Goal: Task Accomplishment & Management: Manage account settings

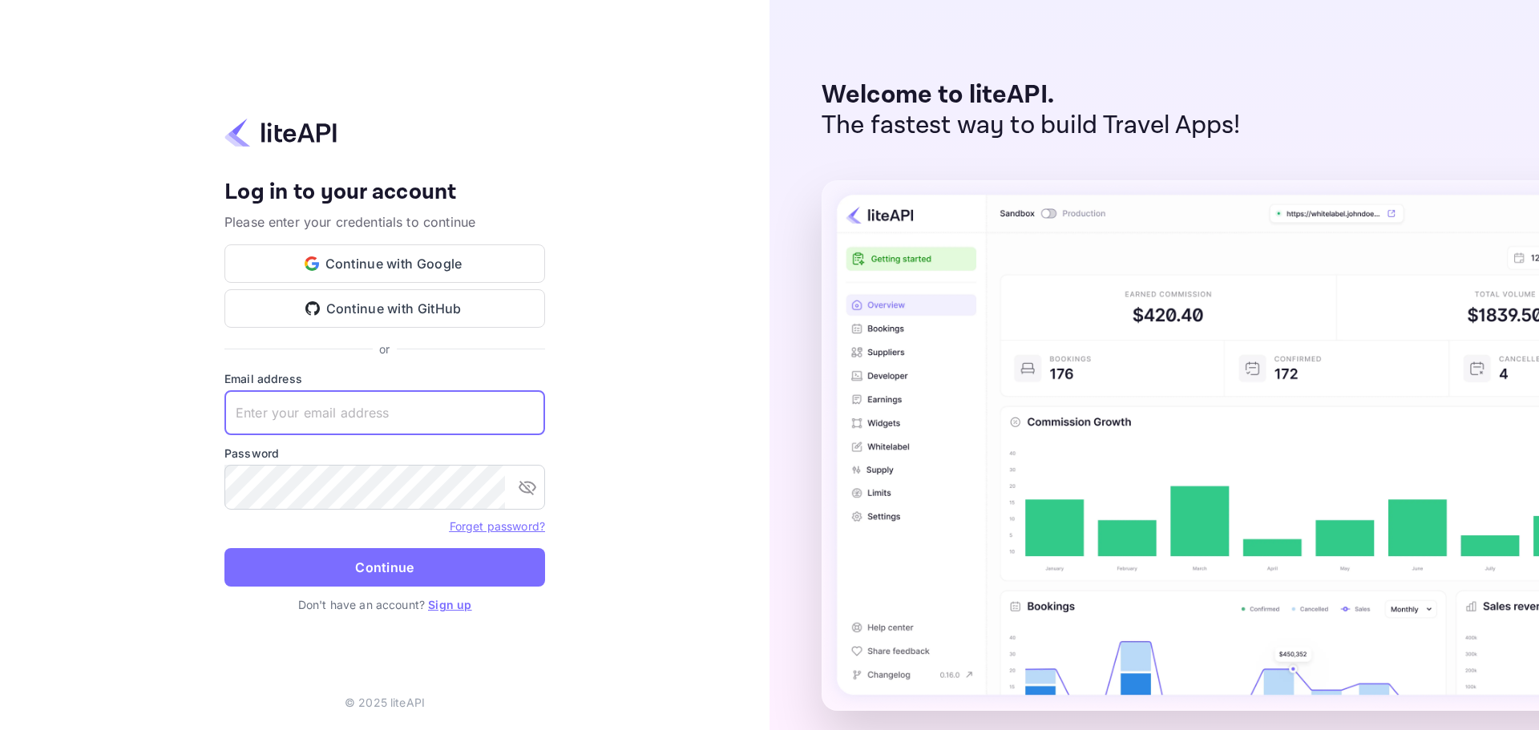
click at [424, 427] on input "text" at bounding box center [384, 412] width 321 height 45
type input "Tech@backin5.travel"
click at [411, 562] on button "Continue" at bounding box center [384, 567] width 321 height 38
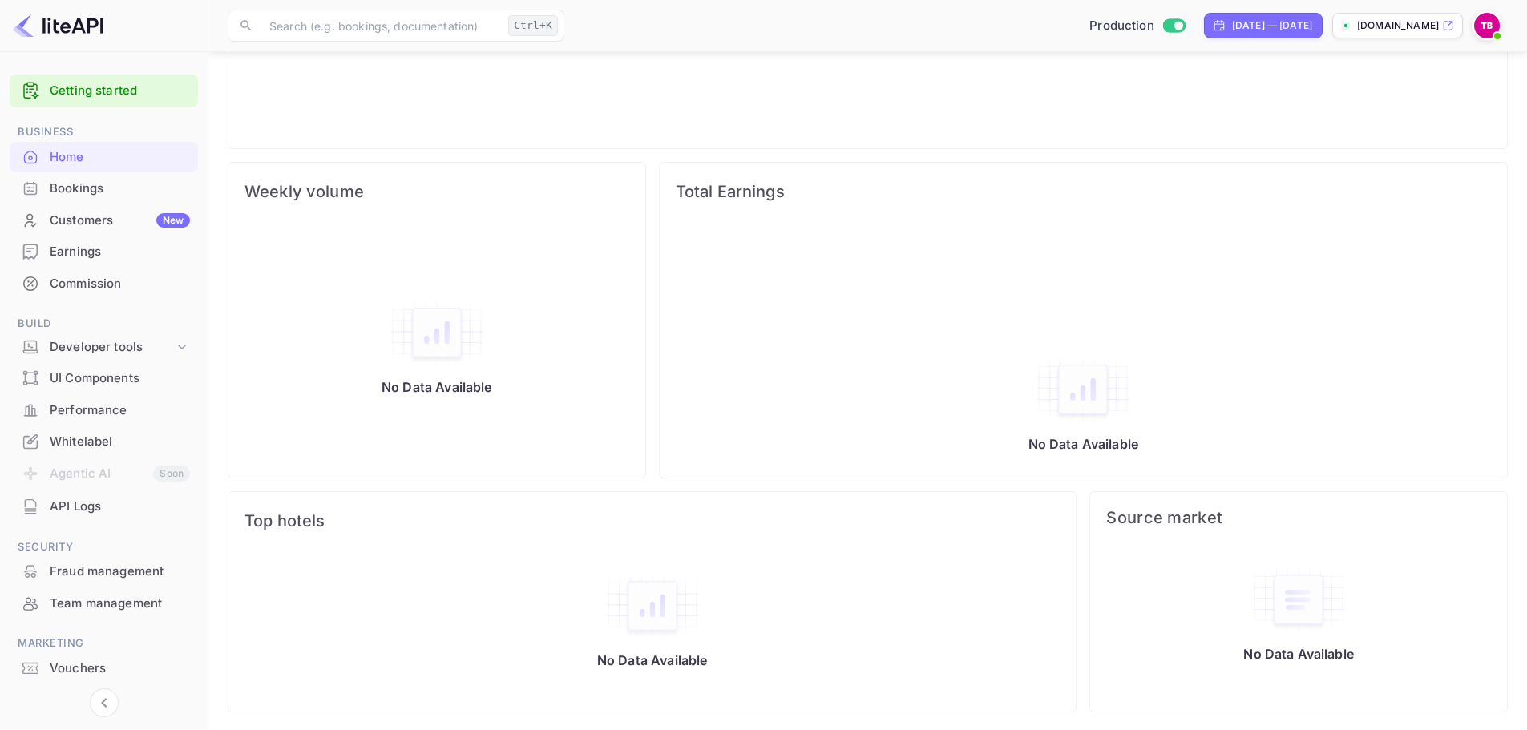
scroll to position [494, 0]
click at [785, 252] on div "No Data Available" at bounding box center [1083, 349] width 815 height 247
click at [95, 508] on div "API Logs" at bounding box center [120, 507] width 140 height 18
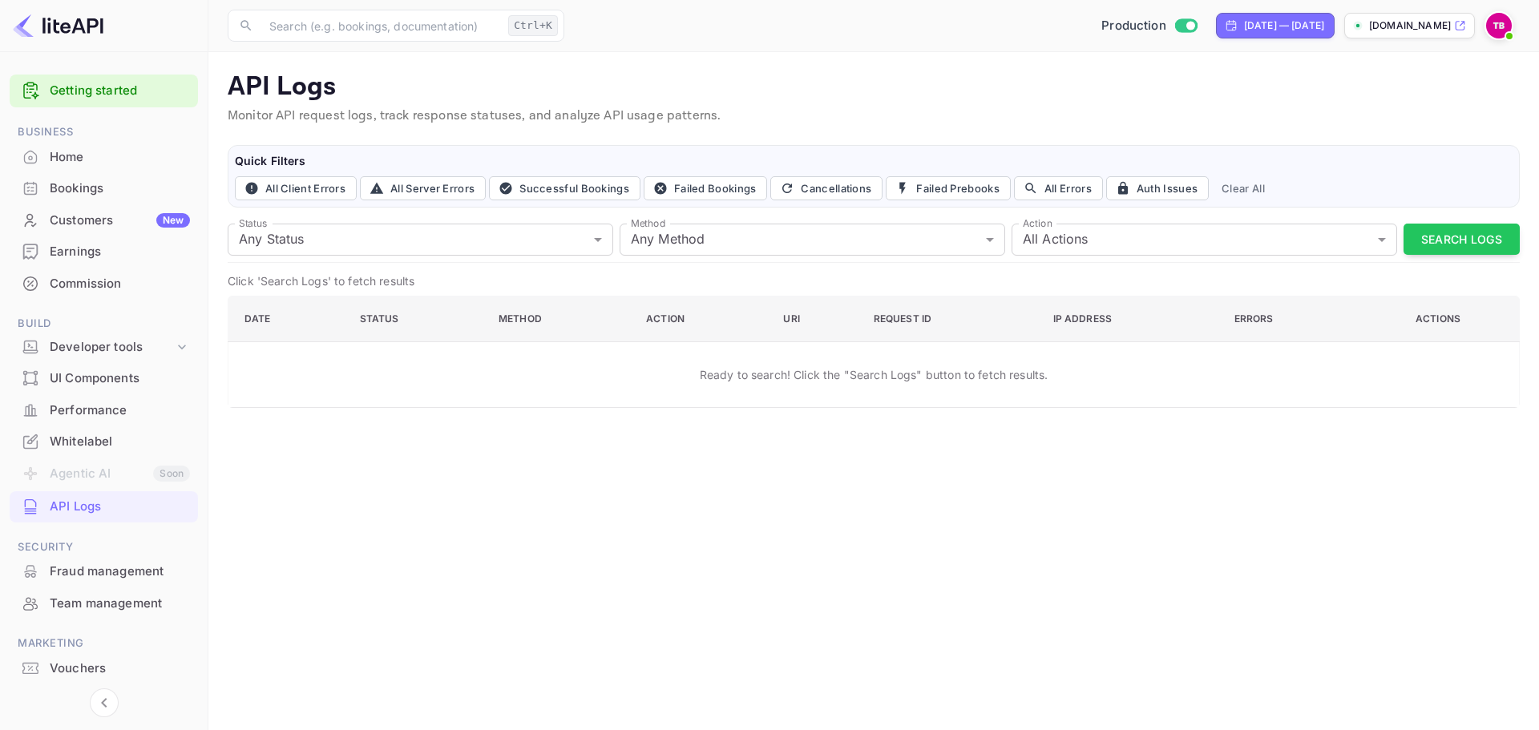
click at [720, 60] on div "API Logs Monitor API request logs, track response statuses, and analyze API usa…" at bounding box center [863, 230] width 1311 height 356
click at [766, 29] on div "Production Jul 19, 2025 — Aug 18, 2025 booking.backin5.travel" at bounding box center [1045, 25] width 949 height 29
click at [1503, 29] on img at bounding box center [1499, 26] width 26 height 26
click at [71, 440] on div at bounding box center [769, 365] width 1539 height 730
click at [71, 440] on div "Whitelabel" at bounding box center [120, 442] width 140 height 18
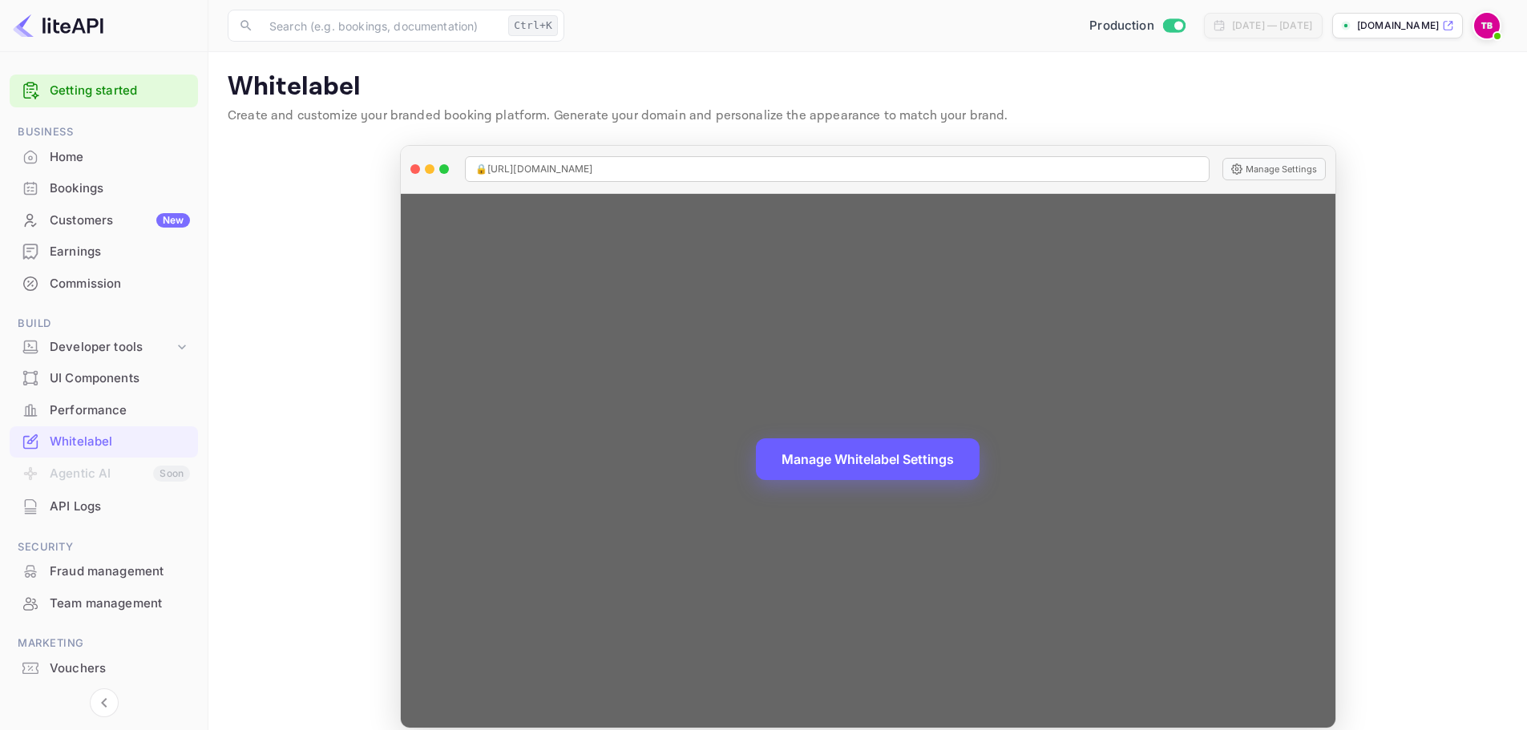
click at [894, 453] on button "Manage Whitelabel Settings" at bounding box center [868, 459] width 224 height 42
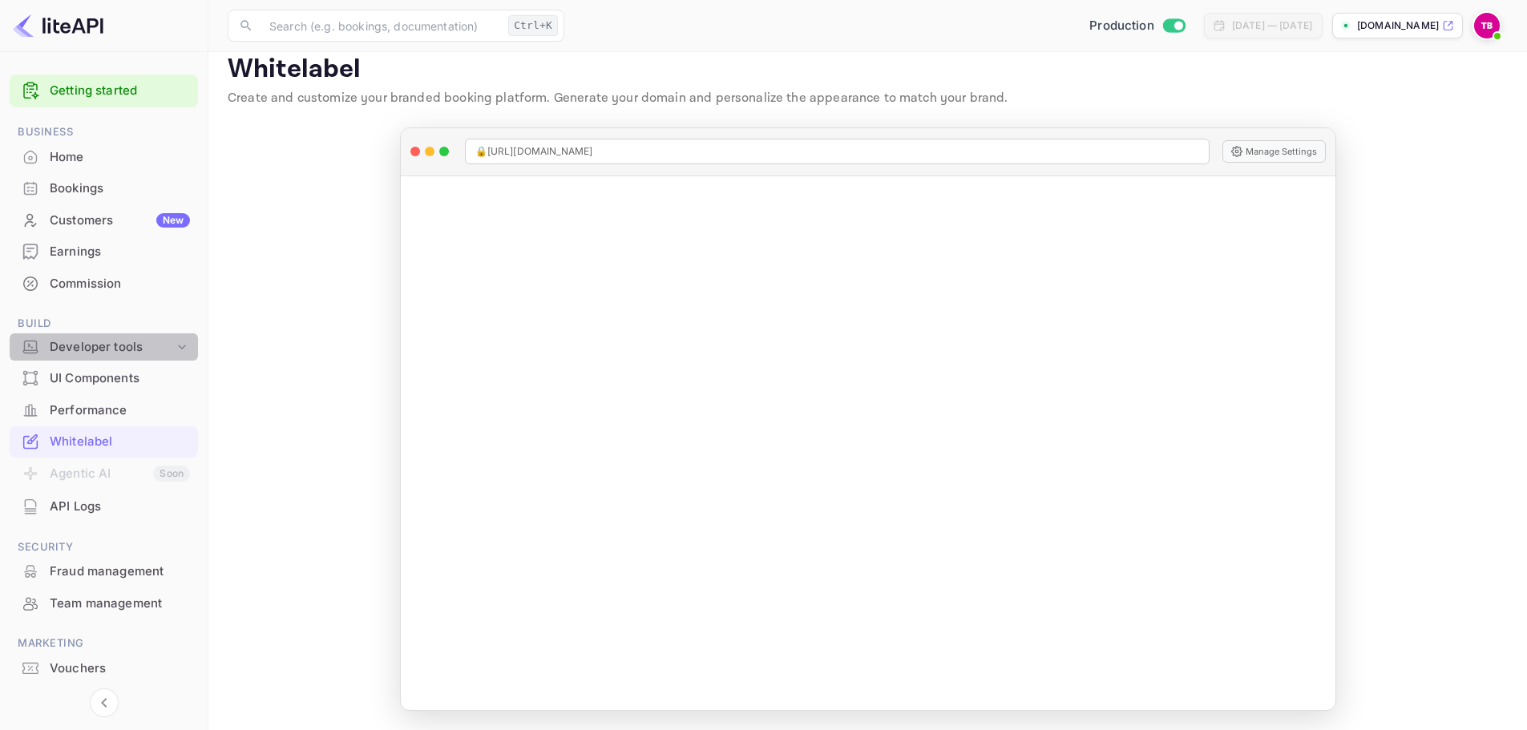
click at [87, 347] on div "Developer tools" at bounding box center [112, 347] width 124 height 18
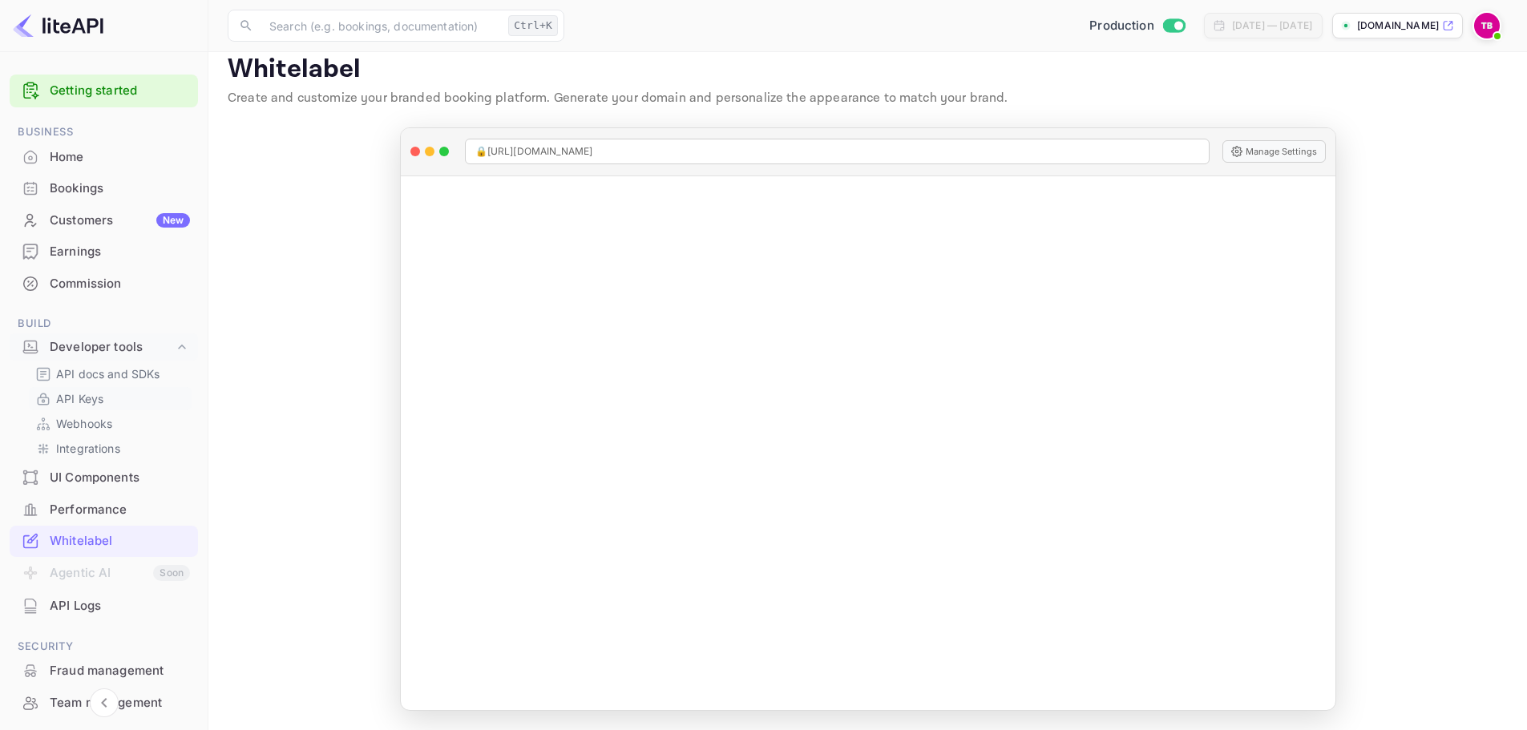
click at [88, 396] on p "API Keys" at bounding box center [79, 398] width 47 height 17
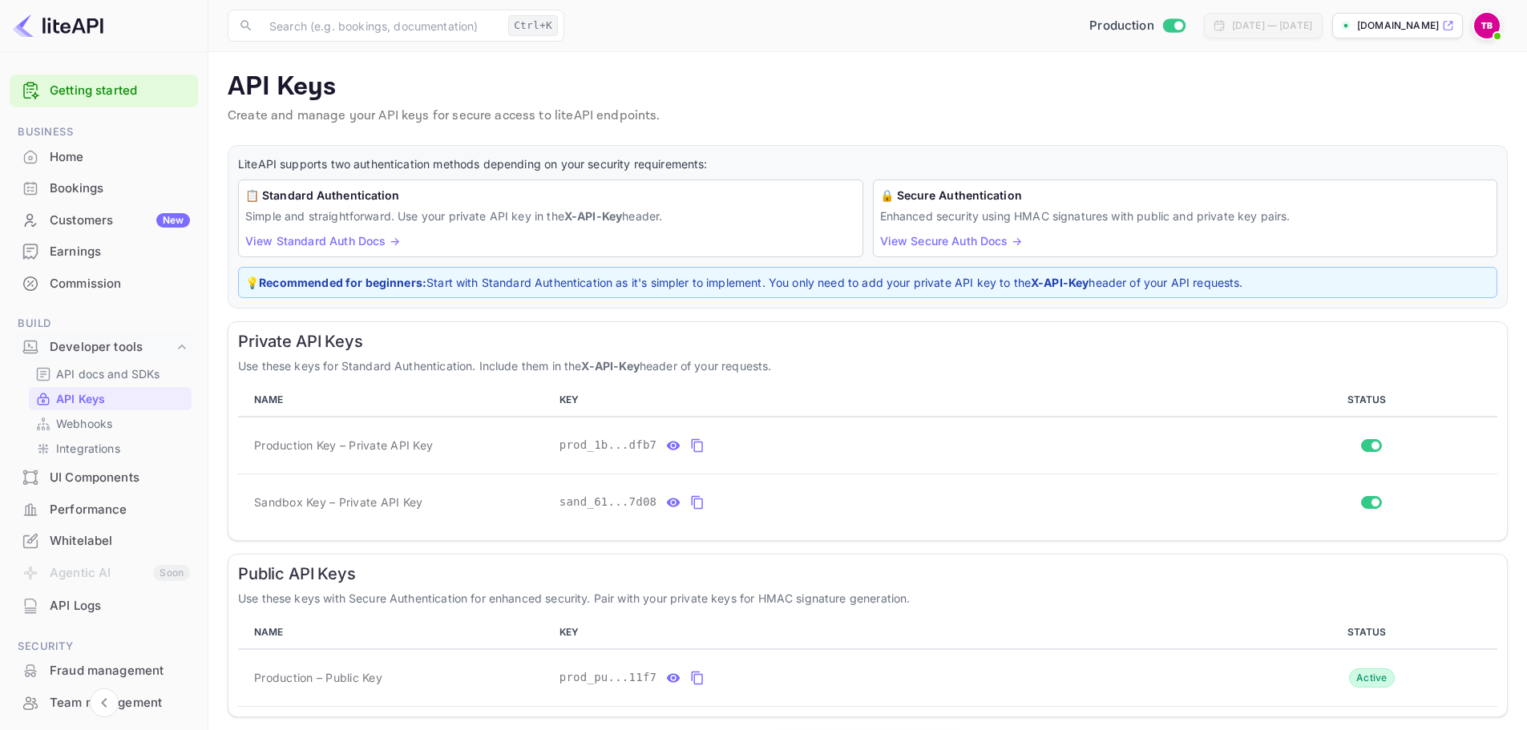
click at [785, 135] on main "API Keys Create and manage your API keys for secure access to liteAPI endpoints…" at bounding box center [867, 418] width 1318 height 732
click at [876, 31] on div "Production Jul 19, 2025 — Aug 18, 2025 booking.backin5.travel" at bounding box center [1039, 25] width 937 height 29
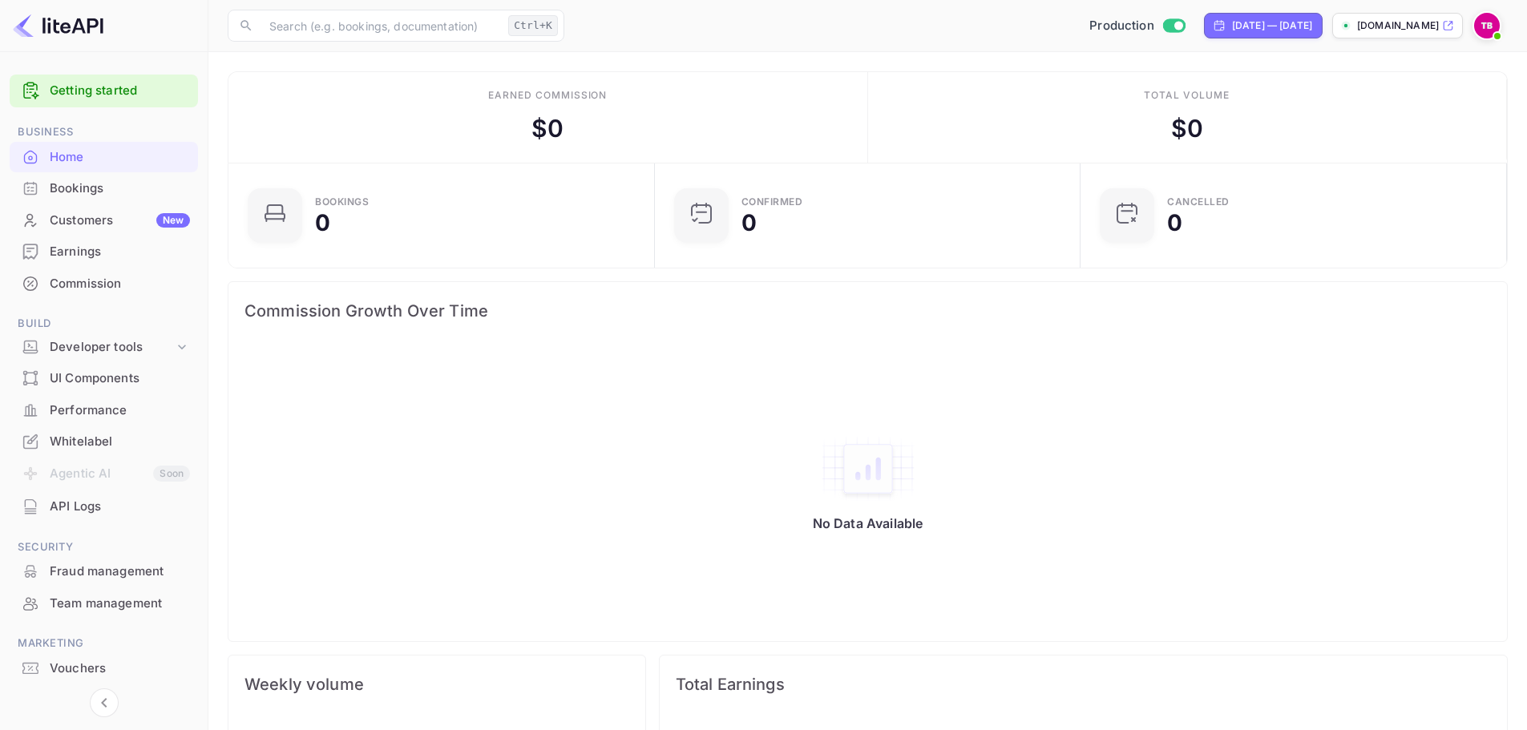
click at [70, 11] on div at bounding box center [104, 26] width 208 height 52
click at [71, 18] on img at bounding box center [58, 26] width 91 height 26
click at [77, 21] on img at bounding box center [58, 26] width 91 height 26
